Goal: Information Seeking & Learning: Learn about a topic

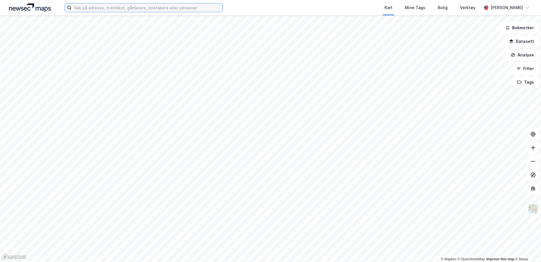
click at [97, 10] on input at bounding box center [147, 7] width 151 height 8
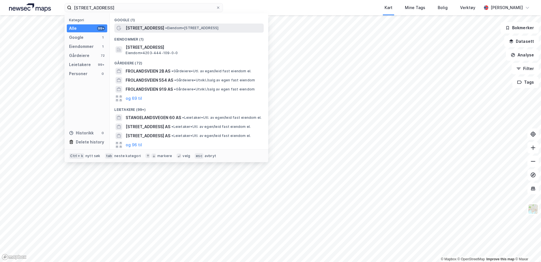
click at [165, 26] on span "• Eiendom • [STREET_ADDRESS]" at bounding box center [191, 28] width 53 height 5
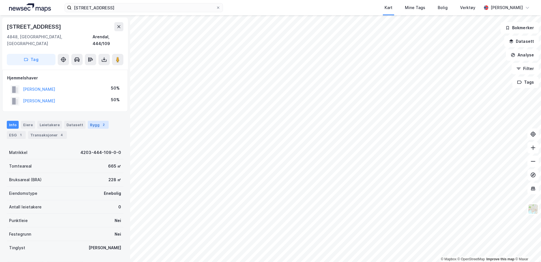
click at [93, 121] on div "Bygg 2" at bounding box center [98, 125] width 21 height 8
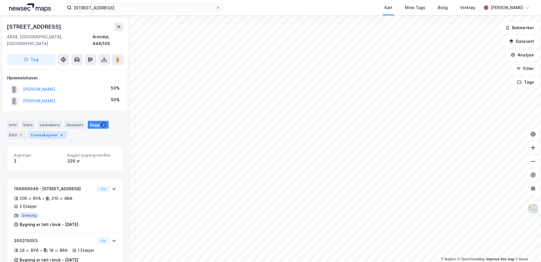
click at [46, 131] on div "Transaksjoner 4" at bounding box center [47, 135] width 39 height 8
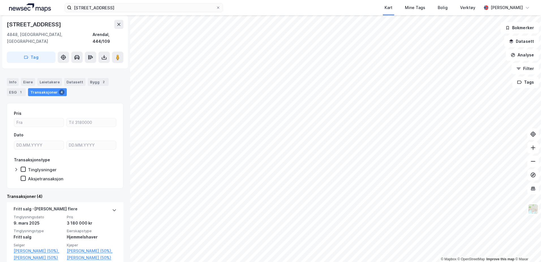
scroll to position [94, 0]
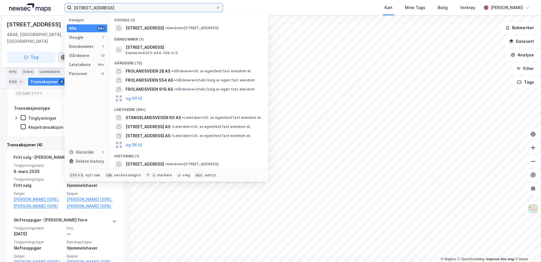
click at [132, 9] on input "[STREET_ADDRESS]" at bounding box center [144, 7] width 144 height 8
type input "f"
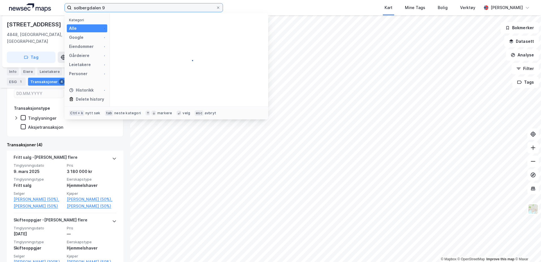
type input "solbergdalen 9"
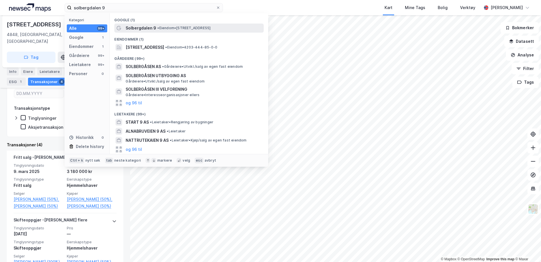
click at [185, 26] on span "• Eiendom • [STREET_ADDRESS]" at bounding box center [183, 28] width 53 height 5
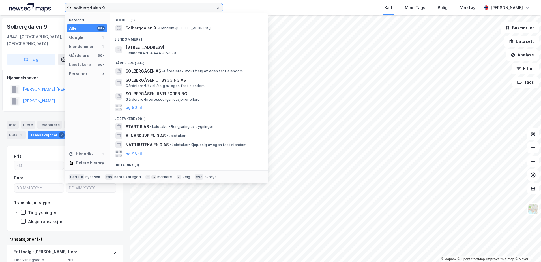
drag, startPoint x: 108, startPoint y: 8, endPoint x: 63, endPoint y: 10, distance: 45.1
click at [63, 10] on div "solbergdalen 9 Kategori Alle 99+ Google 1 Eiendommer 1 Gårdeiere 99+ Leietakere…" at bounding box center [270, 7] width 541 height 15
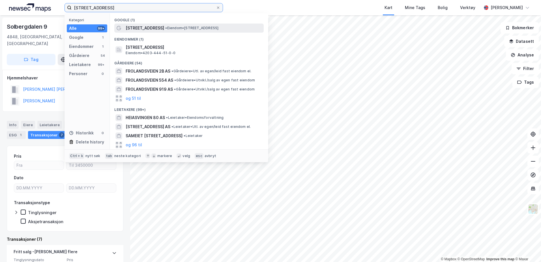
type input "[STREET_ADDRESS]"
click at [165, 27] on span "• Eiendom • [STREET_ADDRESS]" at bounding box center [191, 28] width 53 height 5
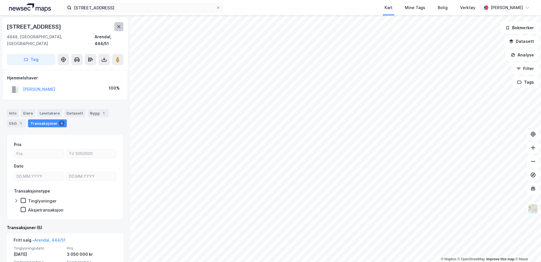
click at [117, 25] on icon at bounding box center [119, 26] width 5 height 5
